Goal: Information Seeking & Learning: Learn about a topic

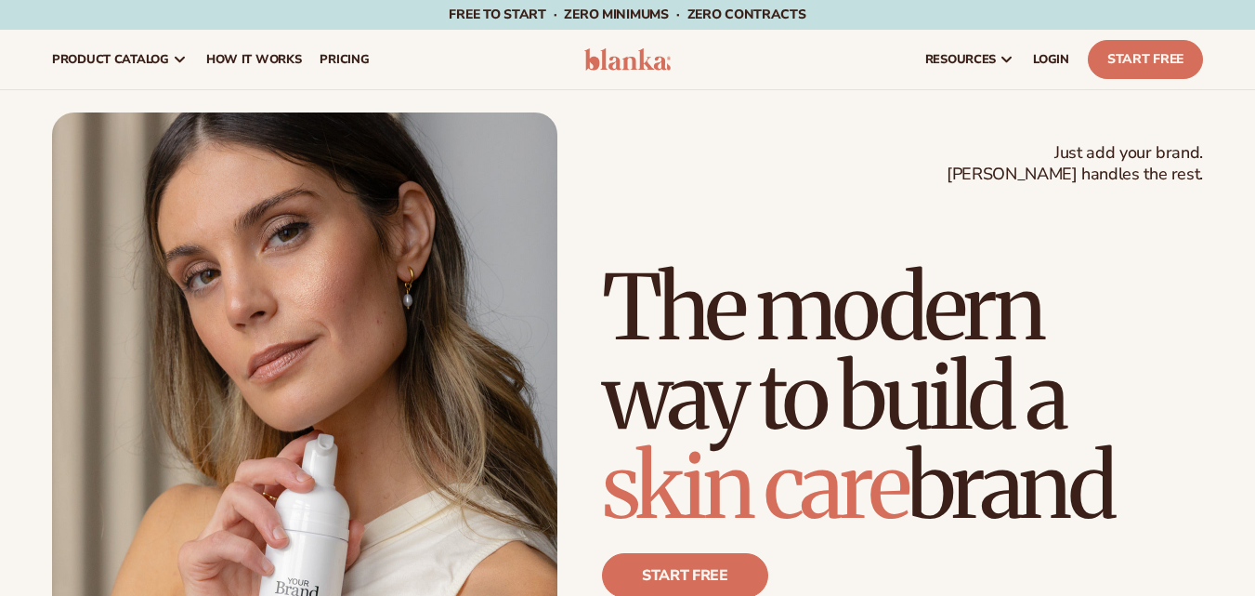
click at [630, 154] on div "Just add your brand. Blanka handles the rest. beauty,skin care,wellness,makeup …" at bounding box center [627, 430] width 1151 height 637
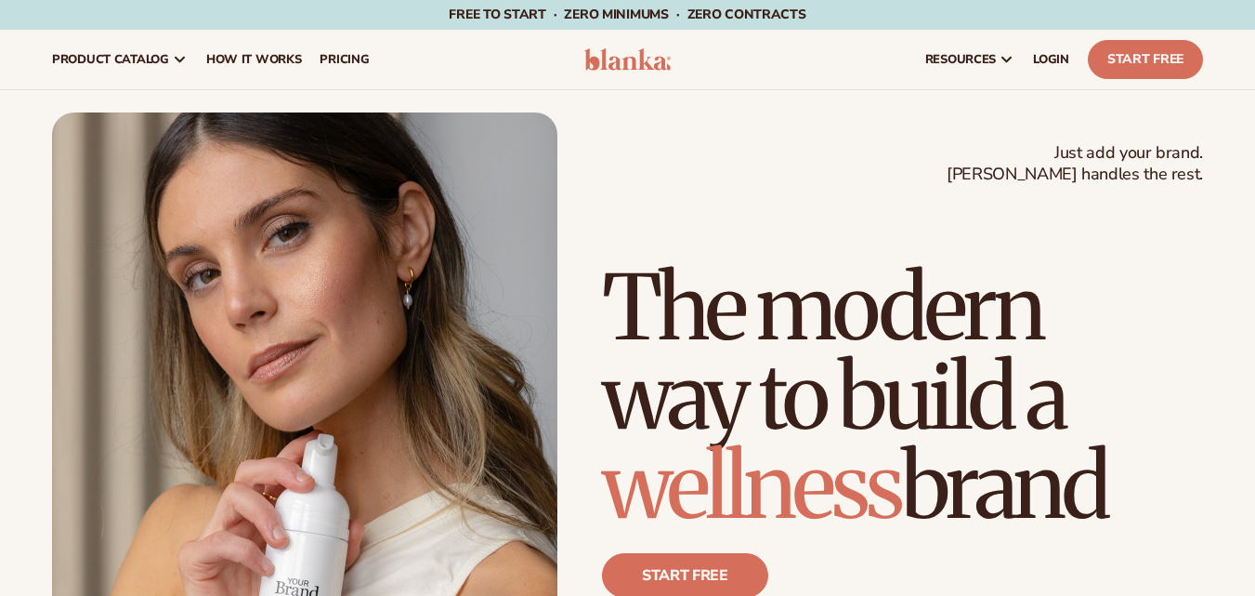
click at [630, 59] on img at bounding box center [627, 59] width 87 height 22
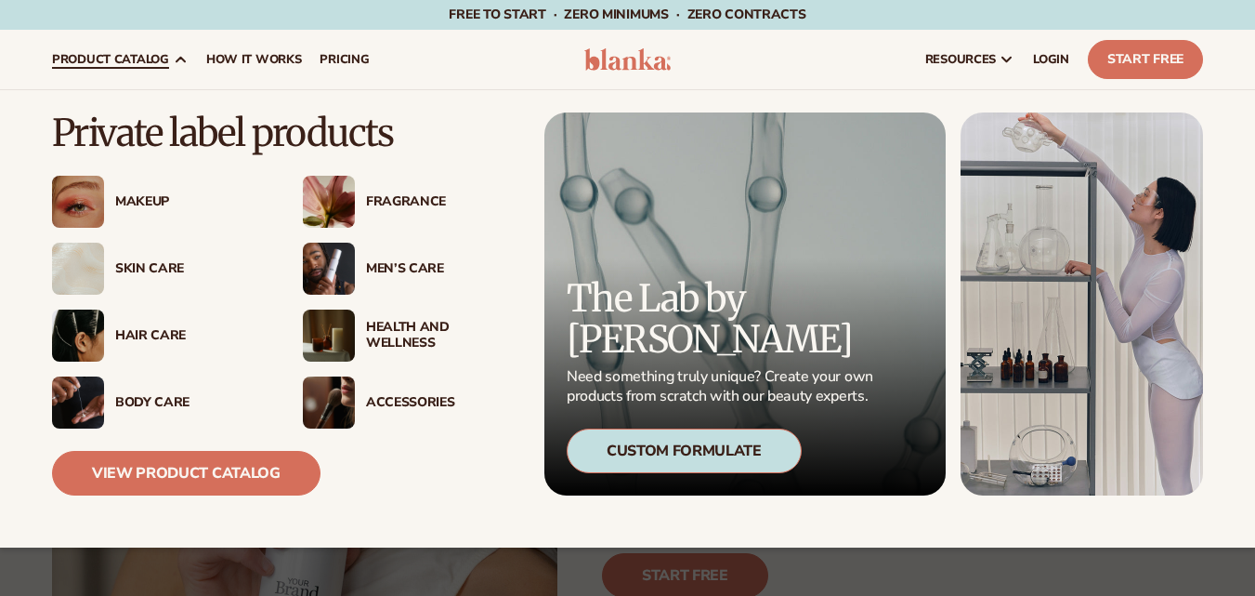
click at [394, 268] on div "Men’s Care" at bounding box center [441, 269] width 151 height 16
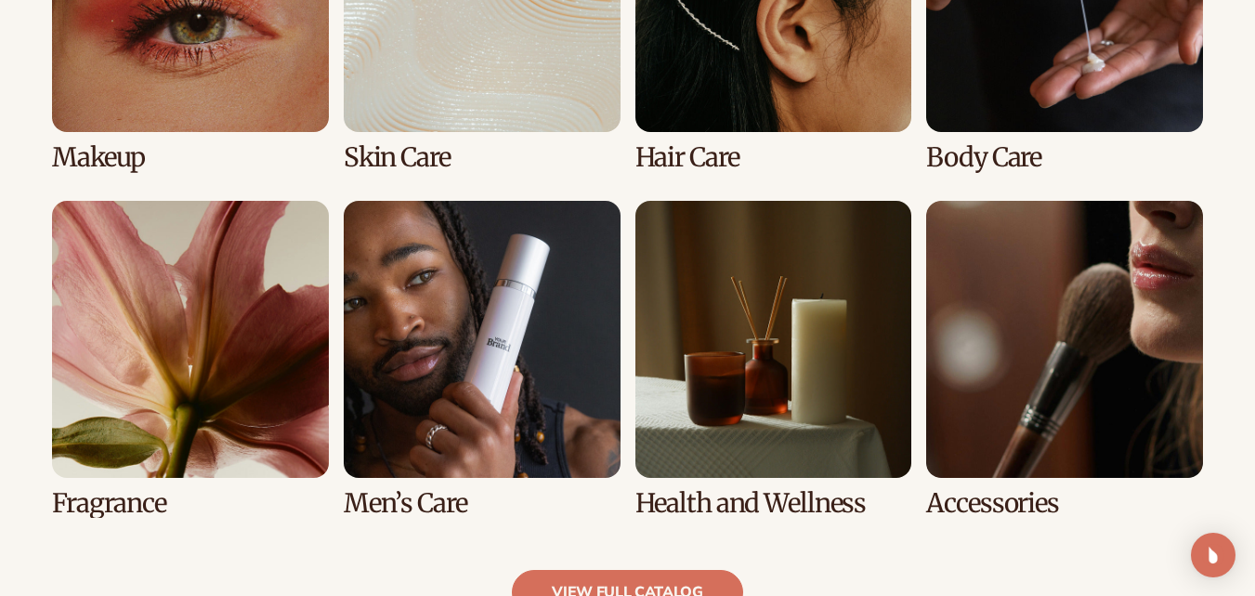
scroll to position [1575, 0]
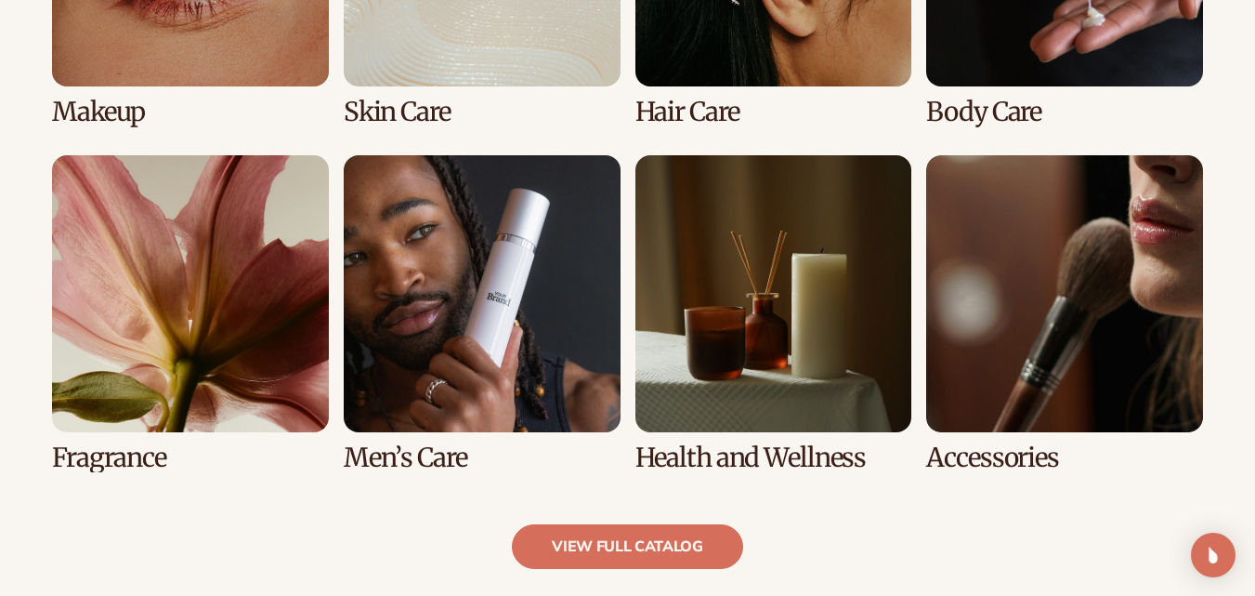
click at [478, 320] on link "6 / 8" at bounding box center [482, 313] width 277 height 317
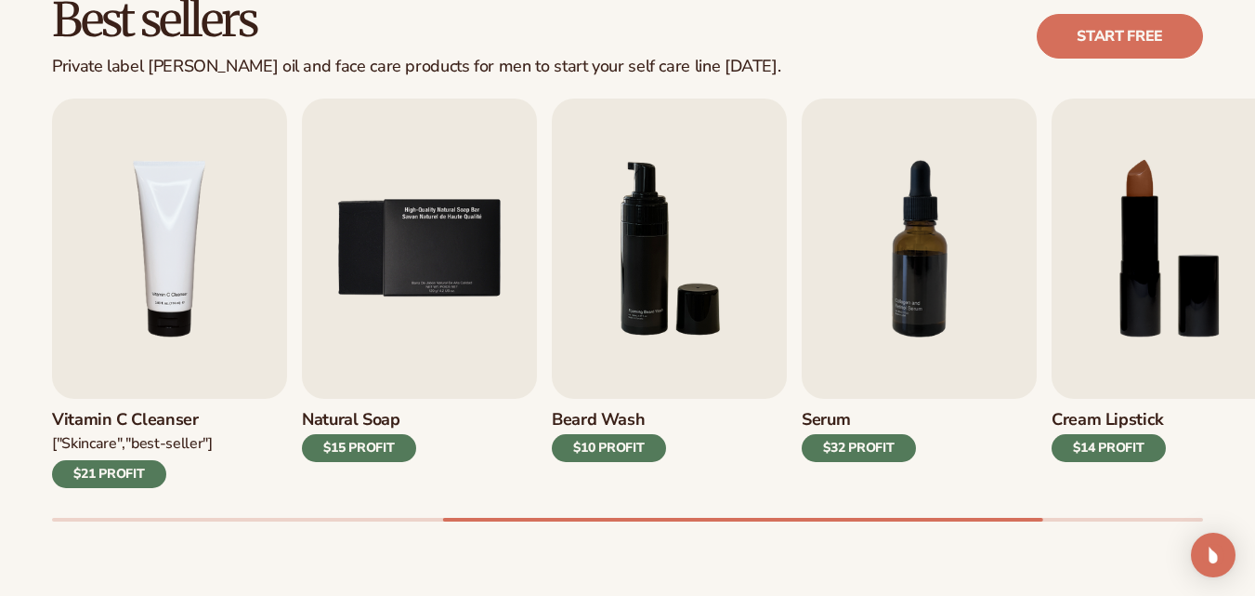
scroll to position [557, 0]
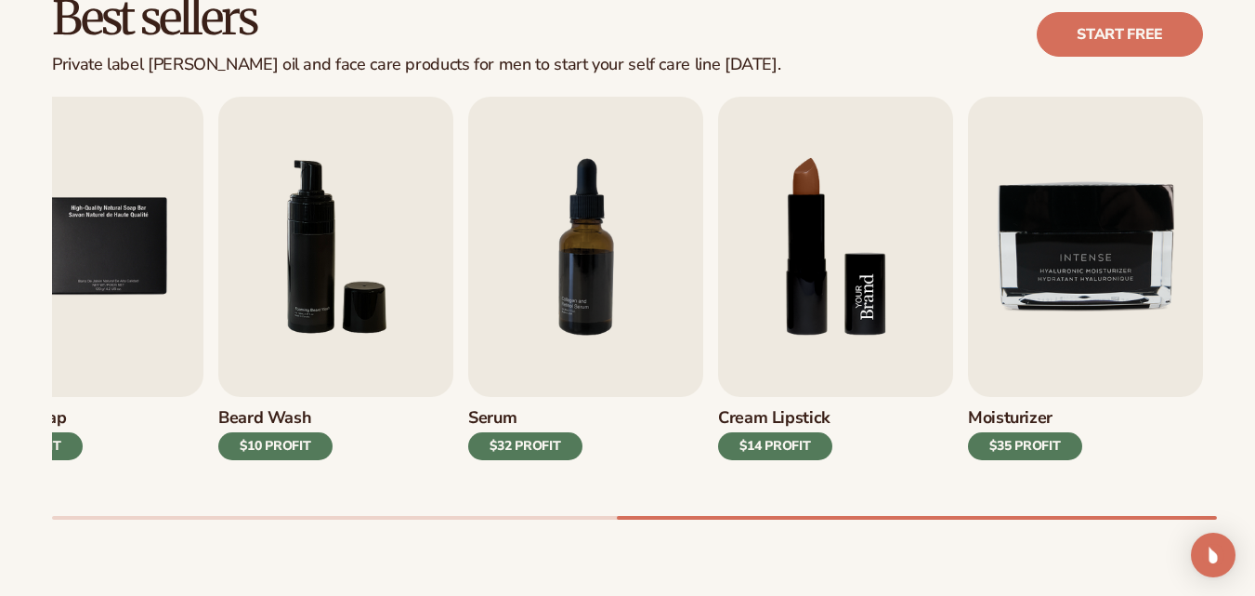
click at [776, 270] on img "8 / 9" at bounding box center [835, 247] width 235 height 300
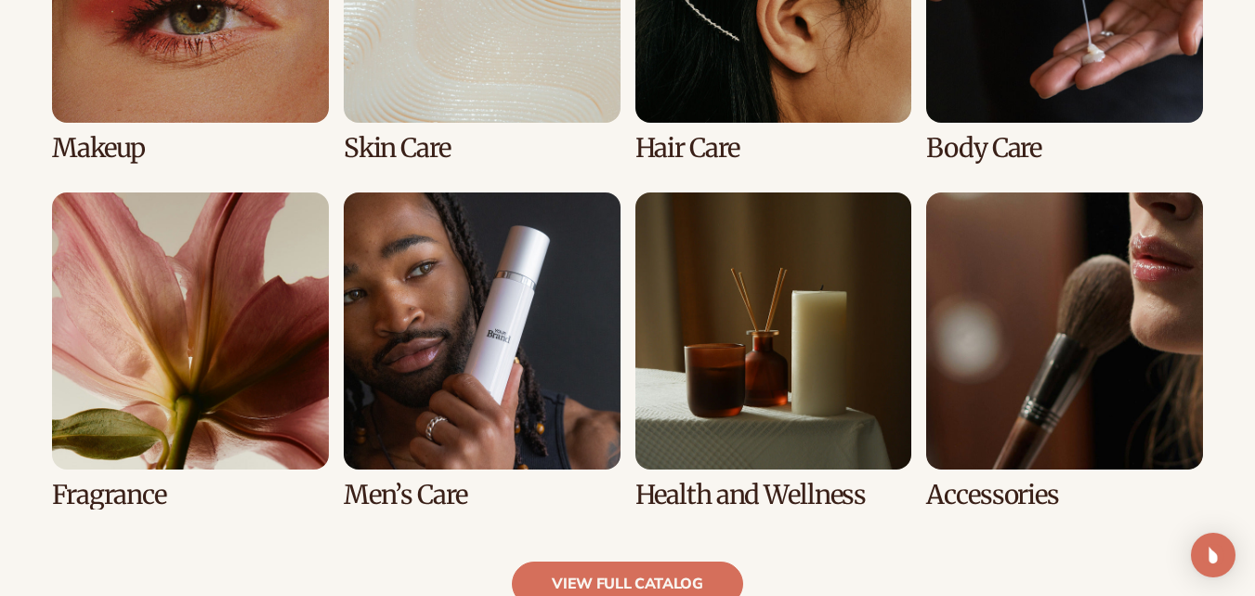
scroll to position [1576, 0]
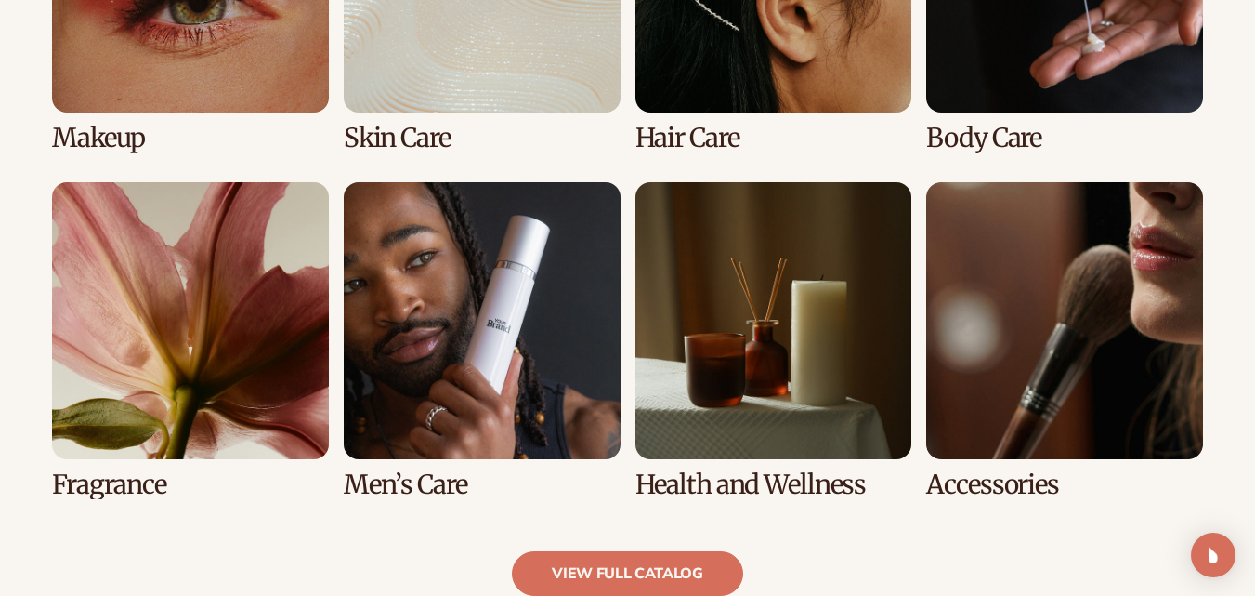
click at [727, 313] on link "7 / 8" at bounding box center [773, 340] width 277 height 317
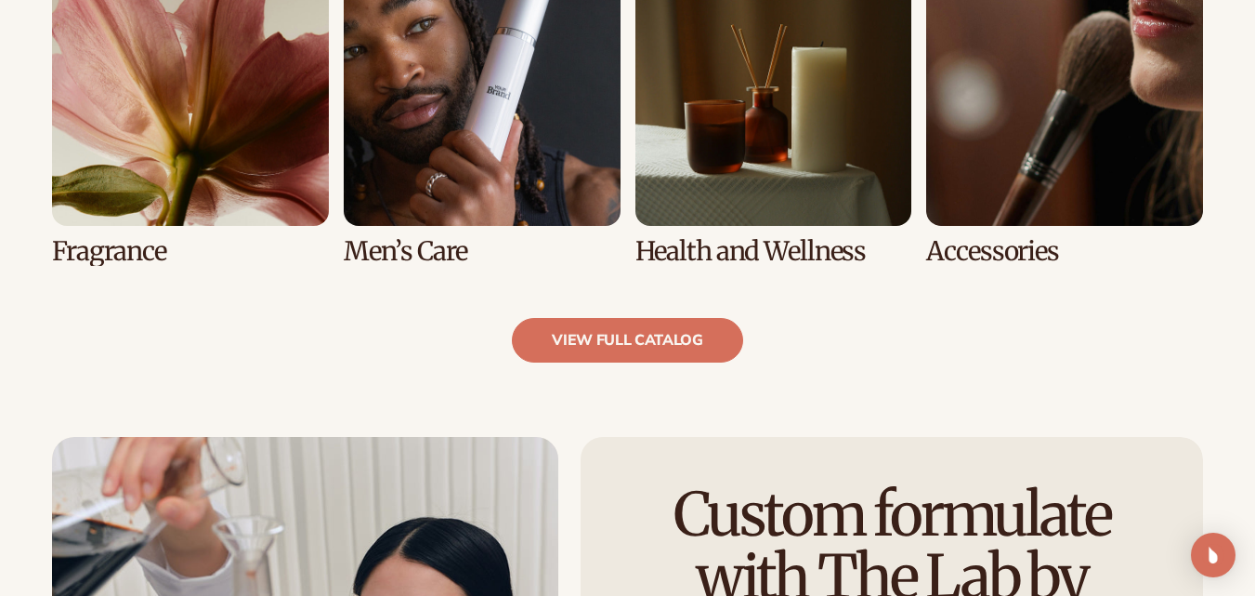
scroll to position [1819, 0]
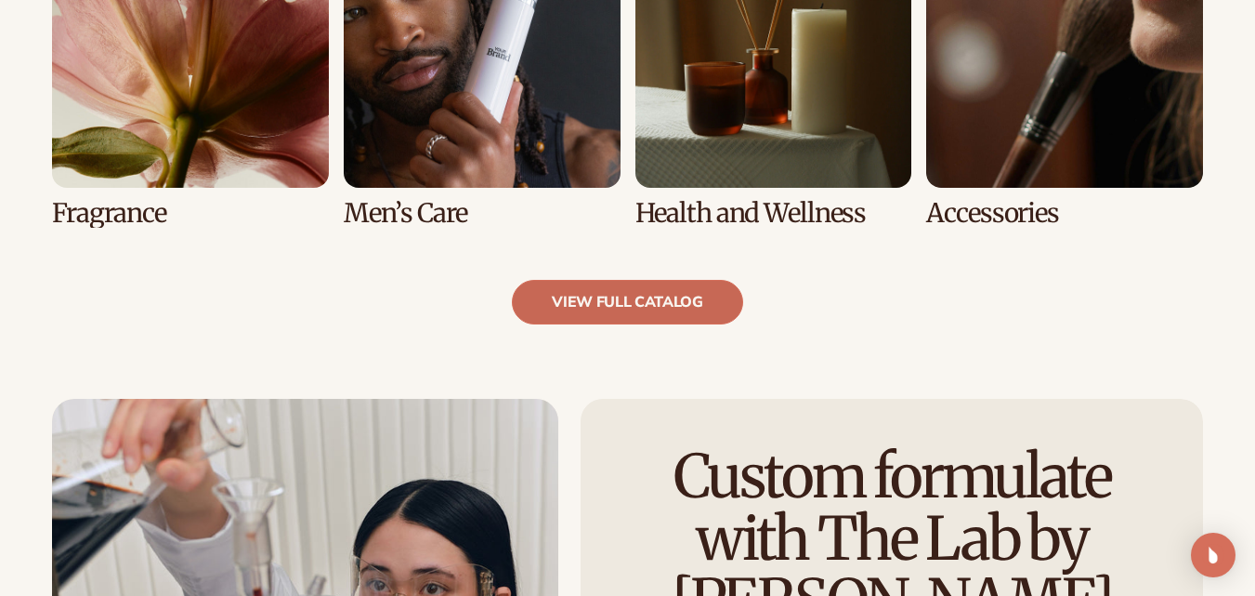
click at [636, 301] on link "view full catalog" at bounding box center [627, 302] width 231 height 45
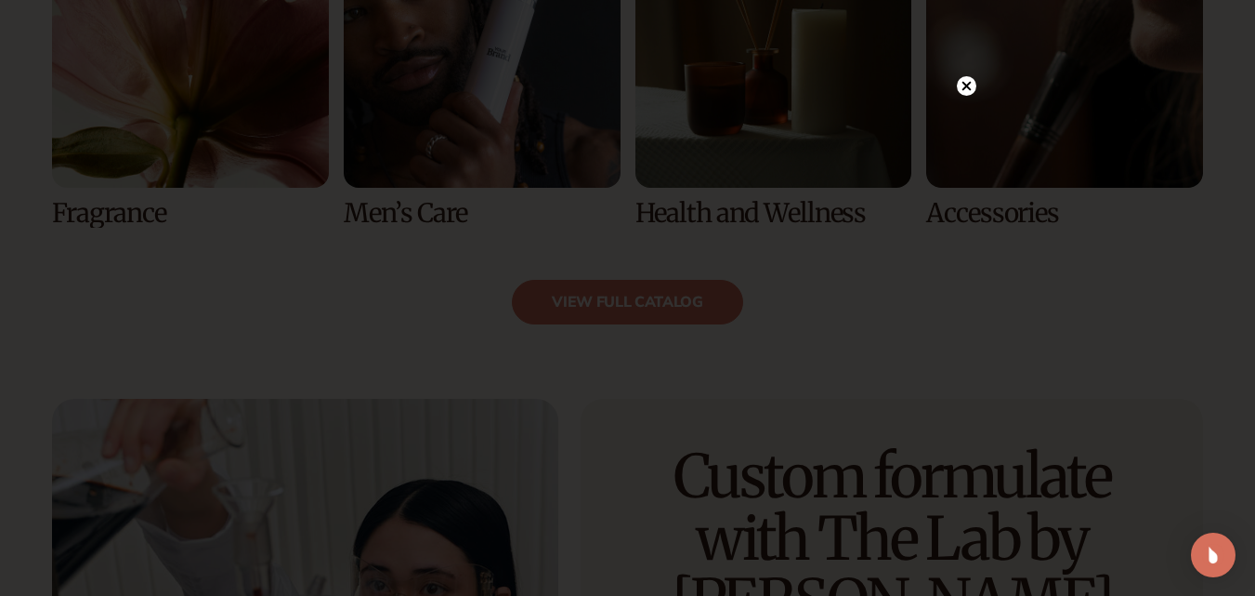
click at [971, 84] on circle at bounding box center [967, 86] width 20 height 20
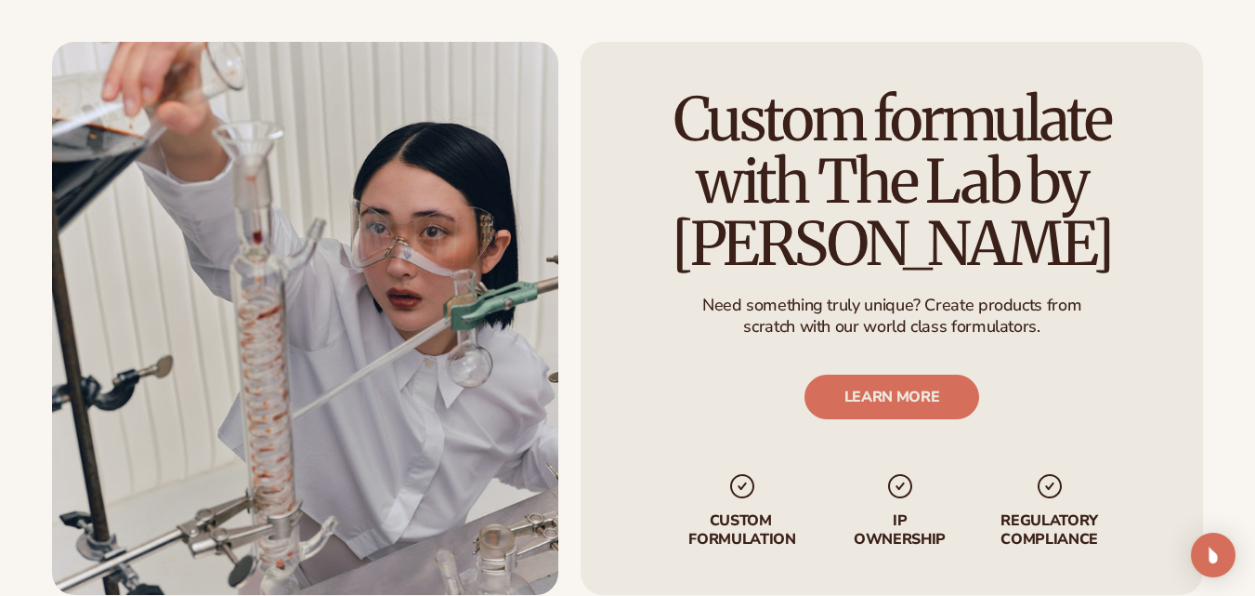
scroll to position [2197, 0]
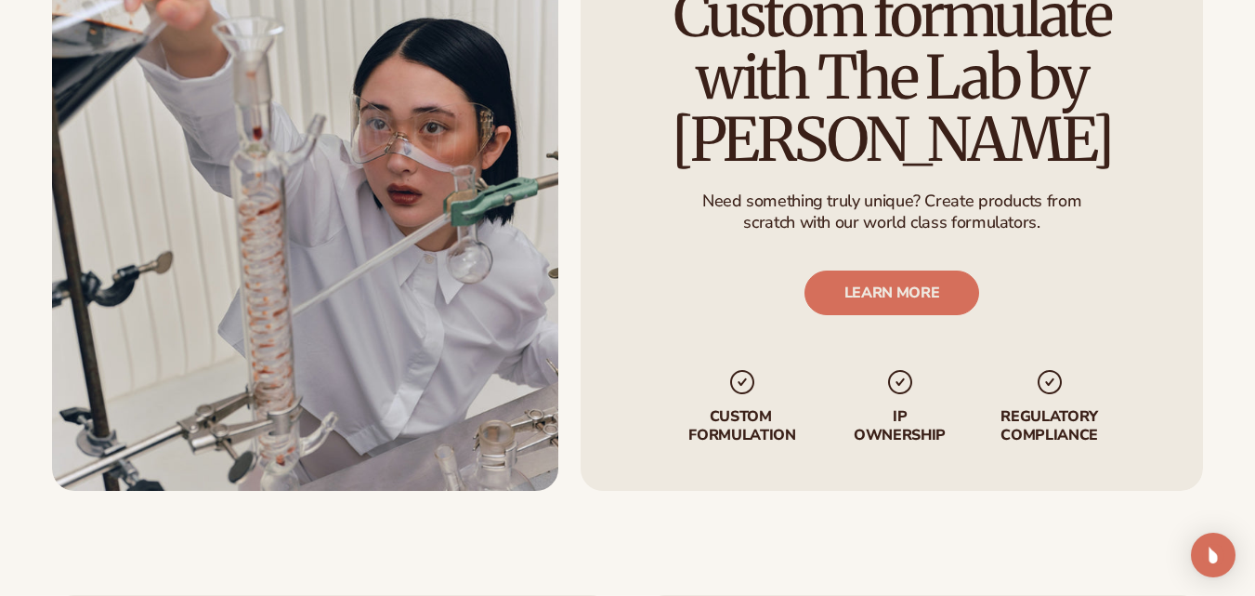
click at [622, 342] on div "Custom formulate with The Lab by [PERSON_NAME] Need something truly unique? Cre…" at bounding box center [892, 214] width 622 height 553
click at [622, 331] on div "Custom formulate with The Lab by [PERSON_NAME] Need something truly unique? Cre…" at bounding box center [892, 213] width 622 height 553
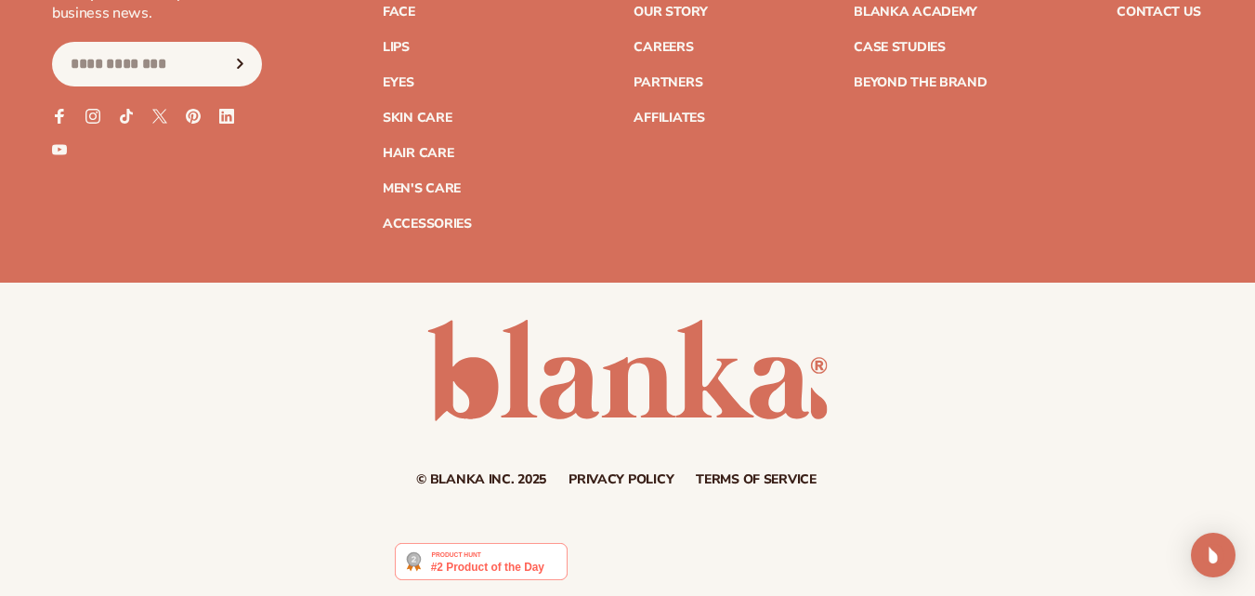
scroll to position [3451, 0]
